Goal: Task Accomplishment & Management: Complete application form

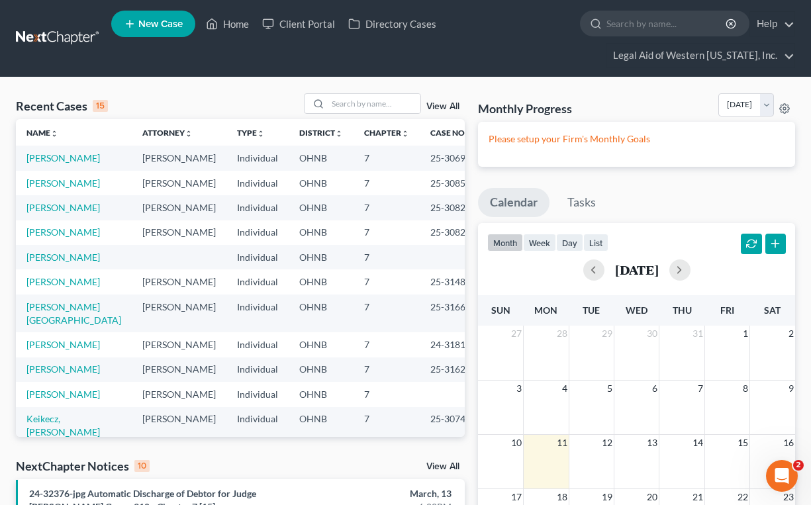
scroll to position [66, 0]
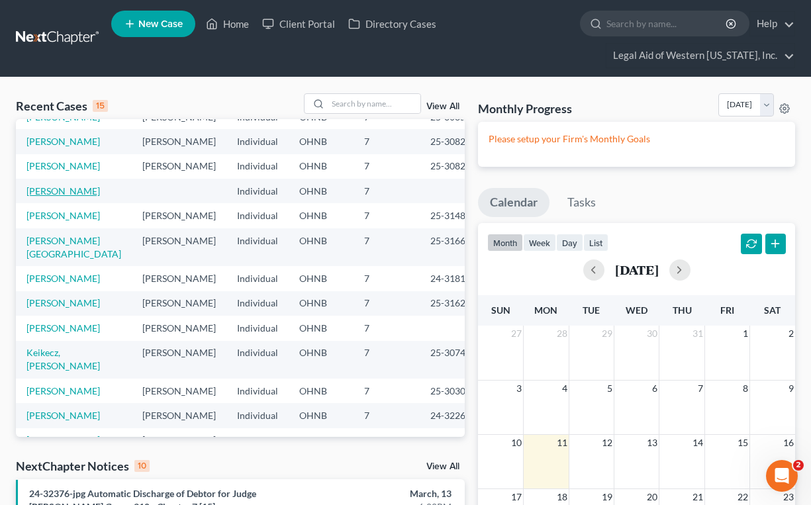
click at [62, 197] on link "[PERSON_NAME]" at bounding box center [62, 190] width 73 height 11
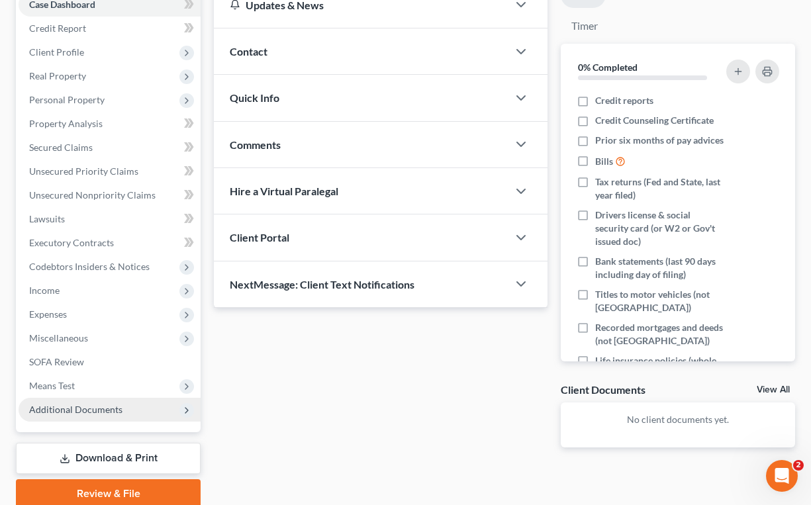
scroll to position [199, 0]
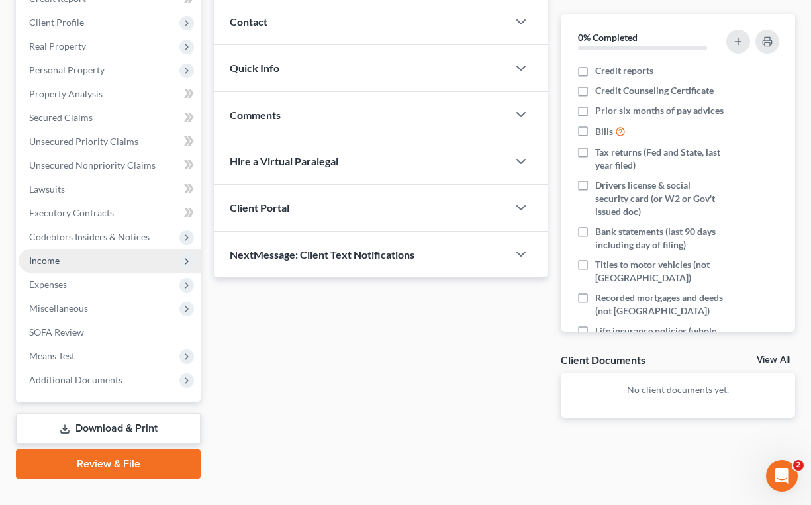
click at [52, 264] on span "Income" at bounding box center [44, 260] width 30 height 11
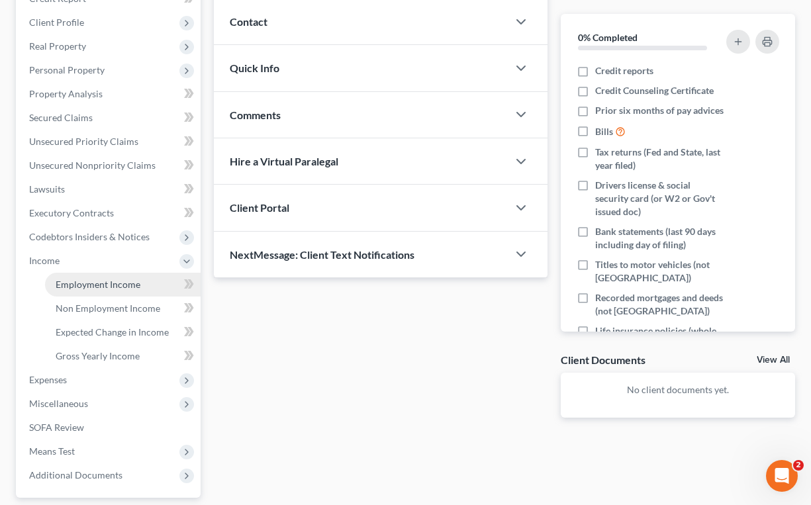
click at [79, 292] on link "Employment Income" at bounding box center [123, 285] width 156 height 24
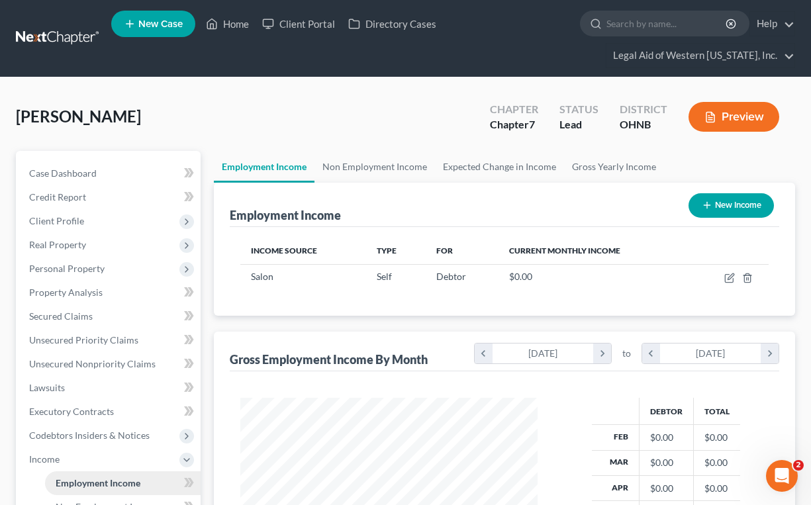
scroll to position [238, 323]
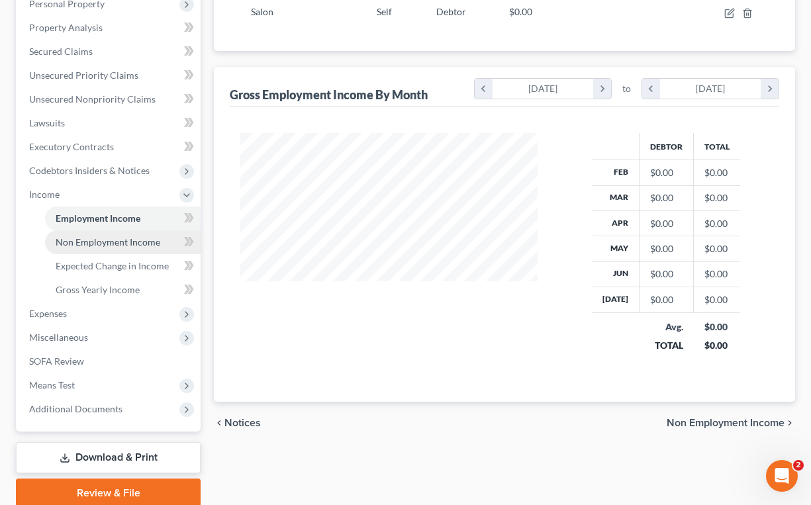
click at [109, 240] on span "Non Employment Income" at bounding box center [108, 241] width 105 height 11
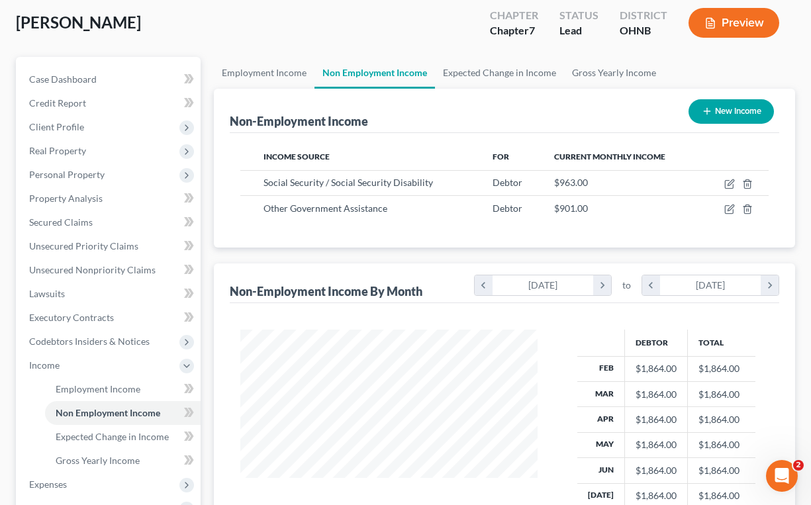
scroll to position [199, 0]
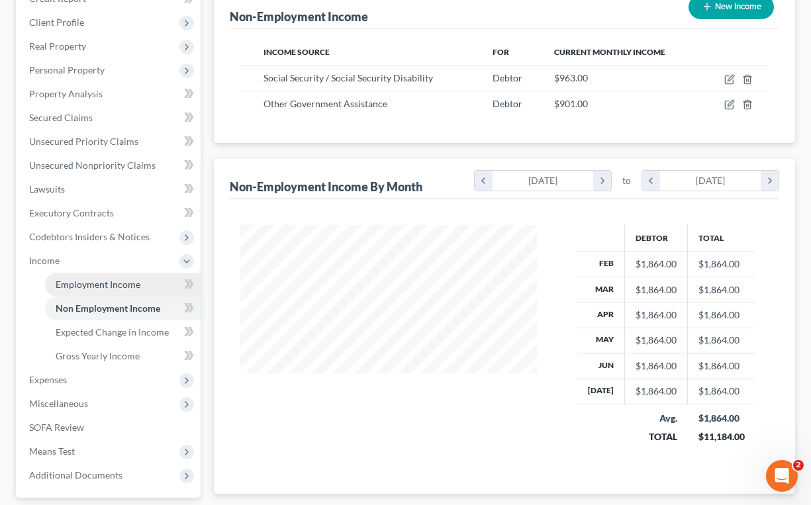
click at [104, 295] on link "Employment Income" at bounding box center [123, 285] width 156 height 24
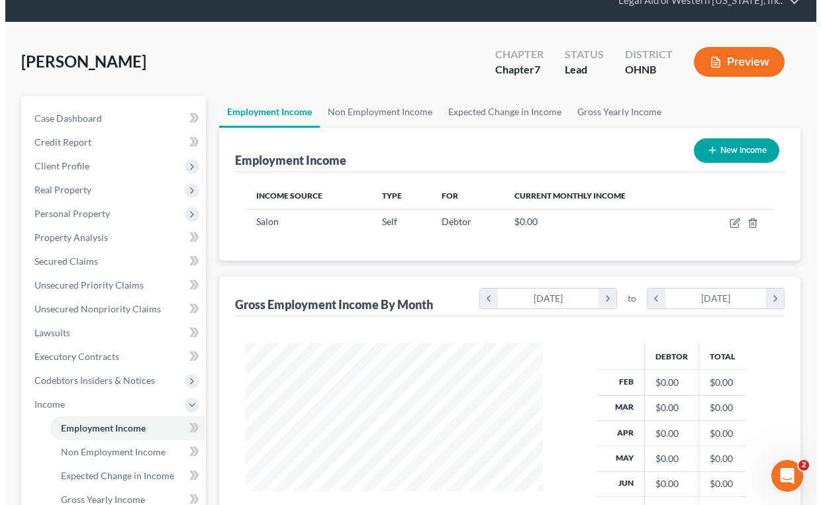
scroll to position [132, 0]
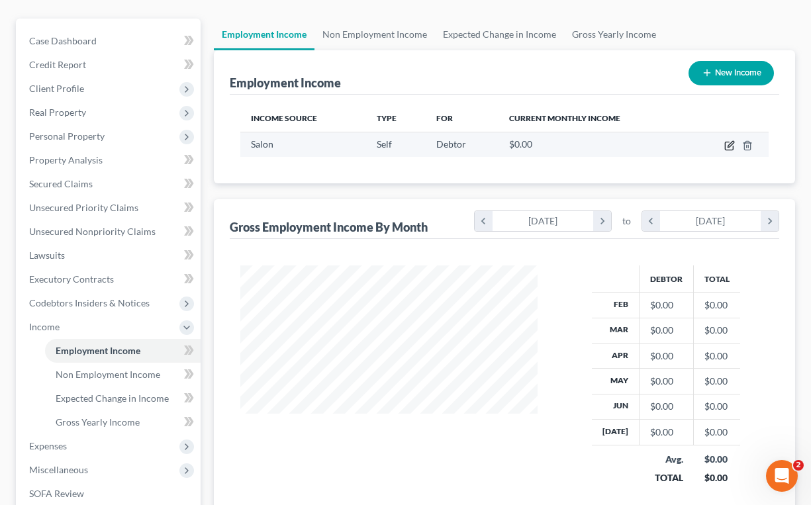
click at [727, 144] on icon "button" at bounding box center [729, 145] width 11 height 11
select select "1"
select select "0"
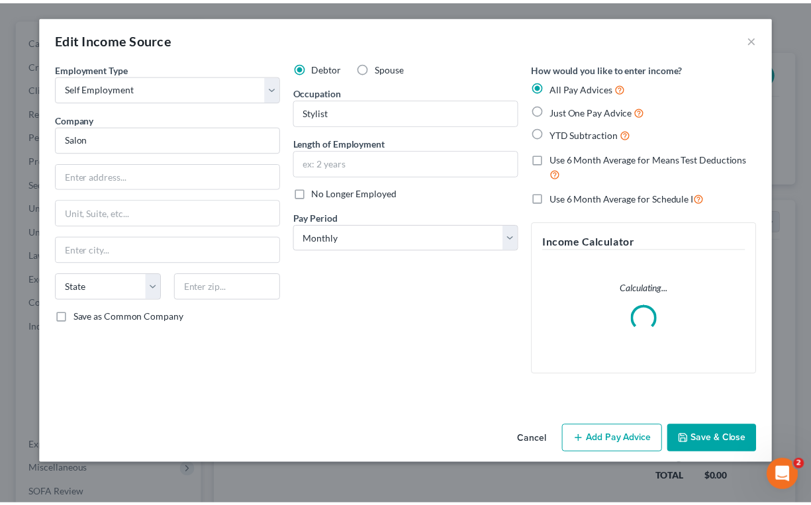
scroll to position [238, 328]
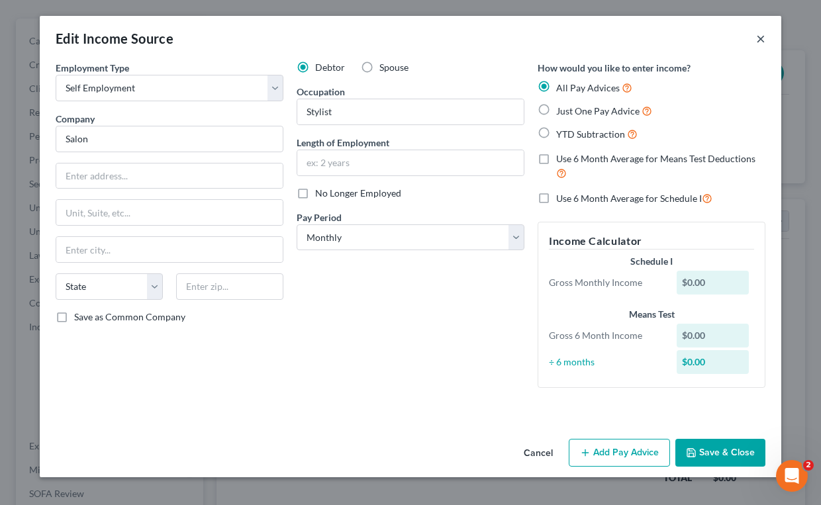
click at [758, 39] on button "×" at bounding box center [760, 38] width 9 height 16
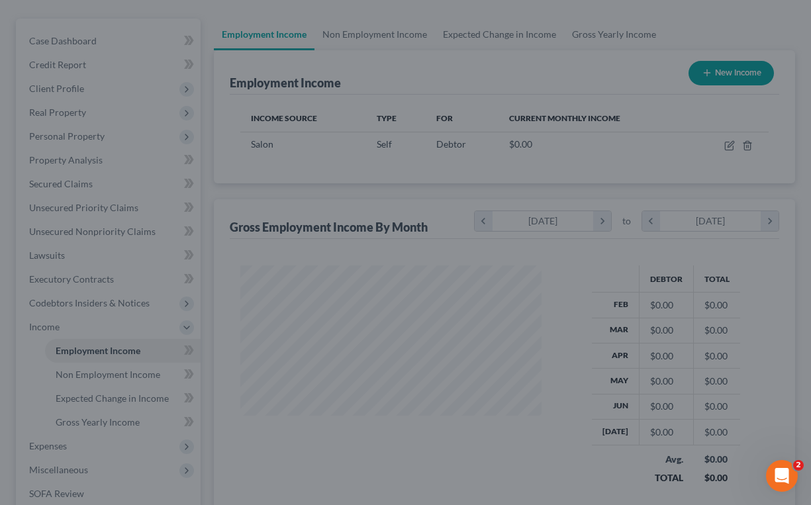
scroll to position [661596, 661509]
